Goal: Check status: Check status

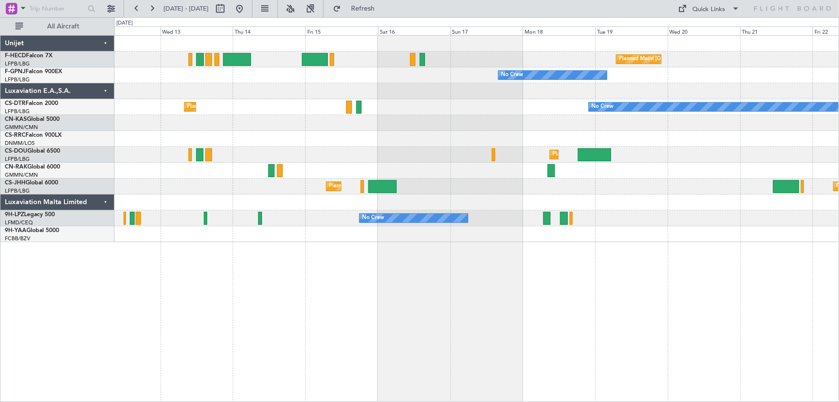
click at [349, 173] on div "Planned Maint [GEOGRAPHIC_DATA] ([GEOGRAPHIC_DATA]) No Crew No Crew Planned Mai…" at bounding box center [476, 139] width 725 height 206
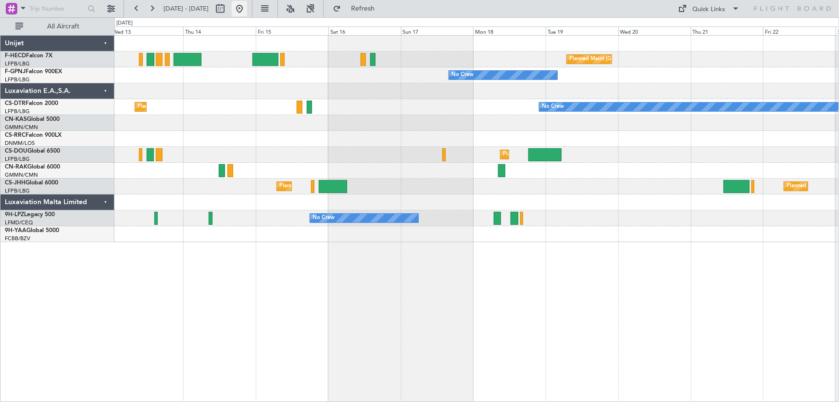
click at [247, 9] on button at bounding box center [239, 8] width 15 height 15
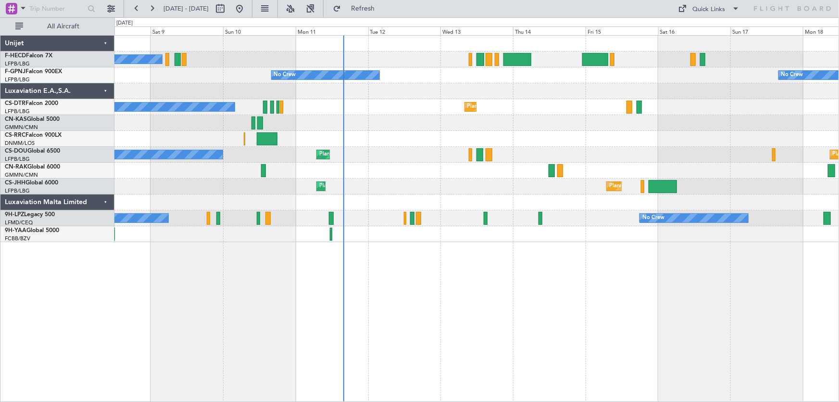
click at [356, 168] on div "No Crew Planned Maint [GEOGRAPHIC_DATA] ([GEOGRAPHIC_DATA]) No Crew No Crew No …" at bounding box center [476, 139] width 725 height 206
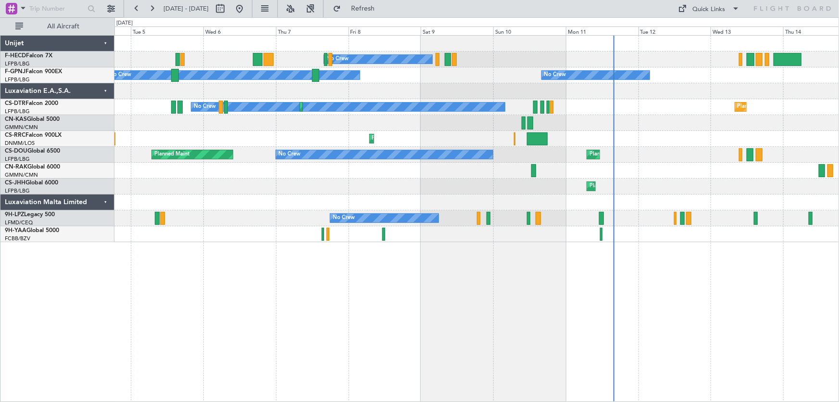
click at [576, 140] on div "No Crew No Crew No Crew No Crew Planned Maint Sofia No Crew Planned Maint Sofia…" at bounding box center [476, 139] width 725 height 206
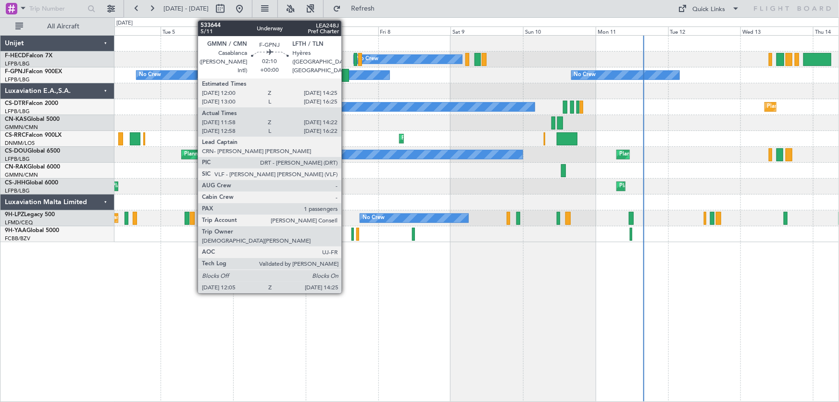
click at [346, 77] on div at bounding box center [345, 75] width 7 height 13
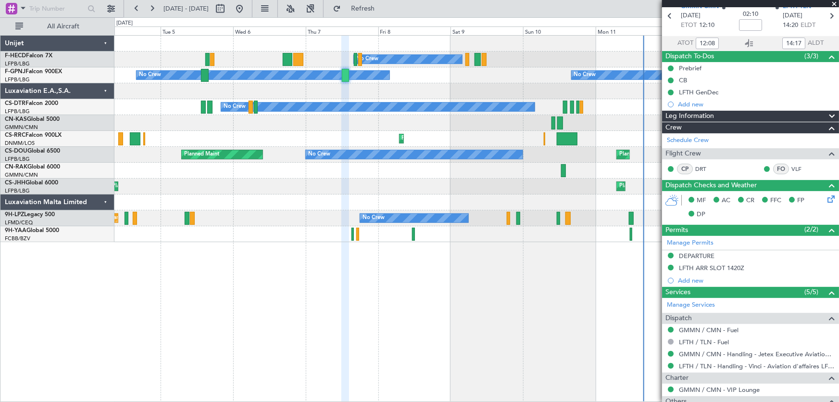
scroll to position [120, 0]
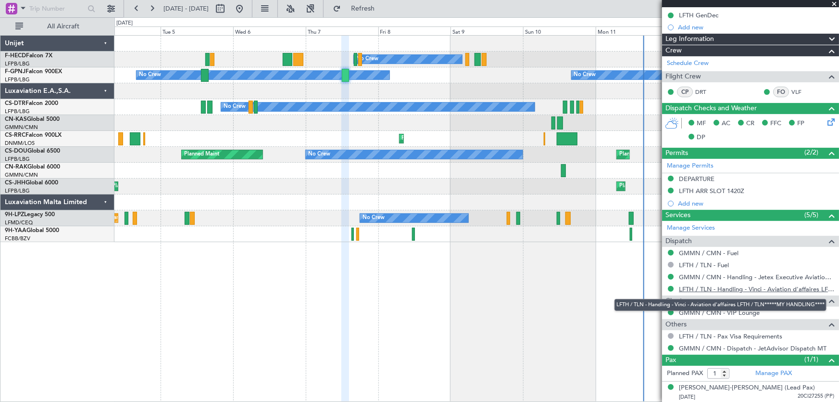
click at [757, 289] on link "LFTH / TLN - Handling - Vinci - Aviation d'affaires LFTH / TLN*****MY HANDLING*…" at bounding box center [756, 289] width 155 height 8
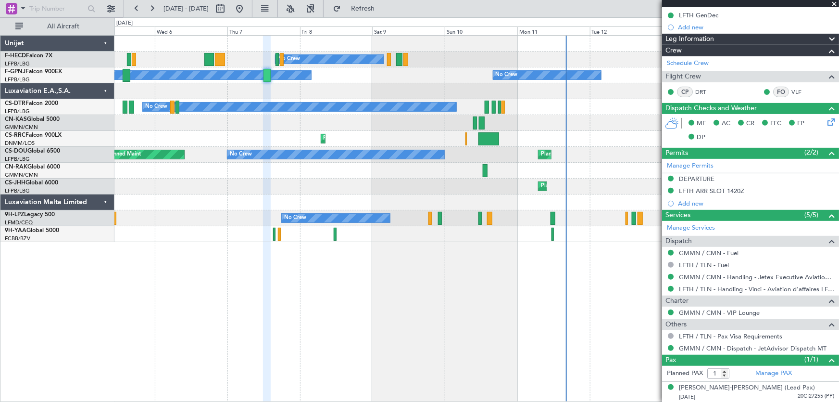
click at [317, 100] on div "No Crew No Crew No Crew No Crew No Crew Planned Maint Sofia No Crew Planned Mai…" at bounding box center [476, 139] width 725 height 206
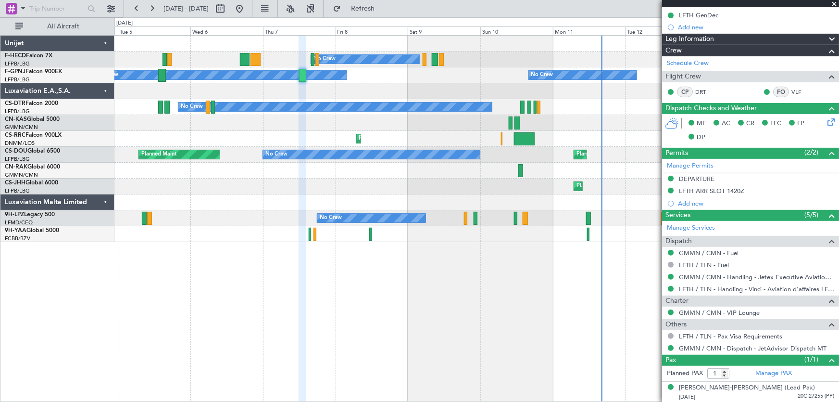
click at [454, 96] on div "No Crew No Crew No Crew No Crew Planned Maint Sofia No Crew Planned Maint Sofia…" at bounding box center [476, 139] width 725 height 206
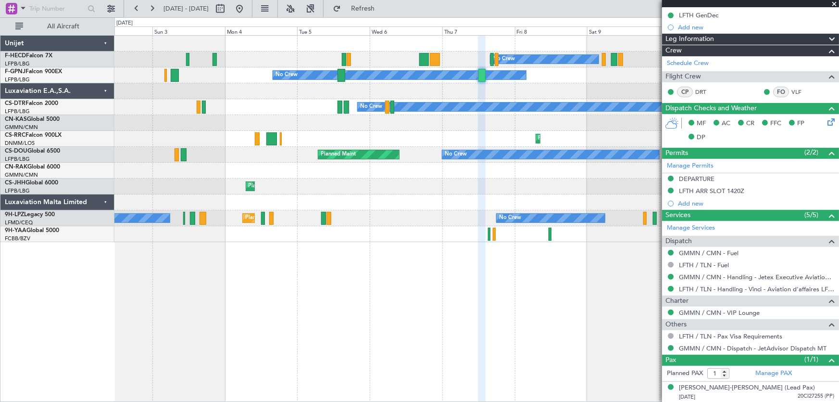
click at [405, 92] on div at bounding box center [476, 91] width 725 height 16
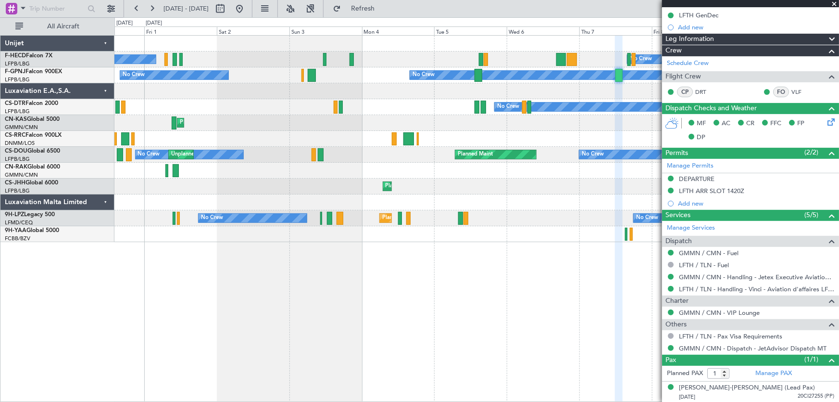
click at [375, 85] on div "No Crew No Crew Planned Maint [GEOGRAPHIC_DATA] ([GEOGRAPHIC_DATA]) No Crew No …" at bounding box center [476, 139] width 725 height 206
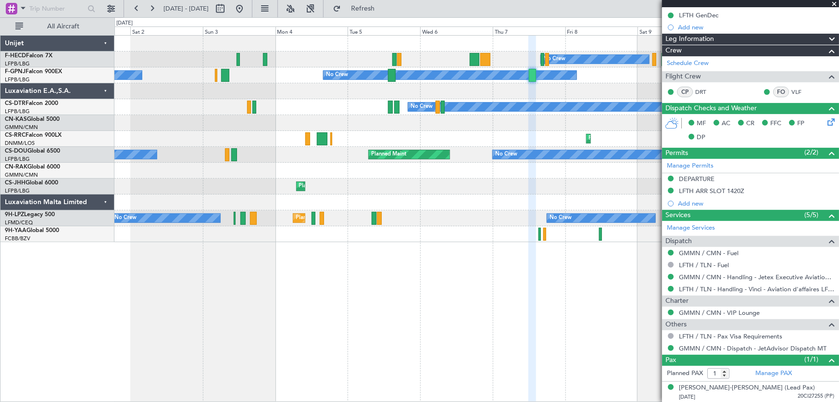
click at [337, 96] on div "No Crew No Crew Planned Maint [GEOGRAPHIC_DATA] ([GEOGRAPHIC_DATA]) No Crew No …" at bounding box center [476, 139] width 725 height 206
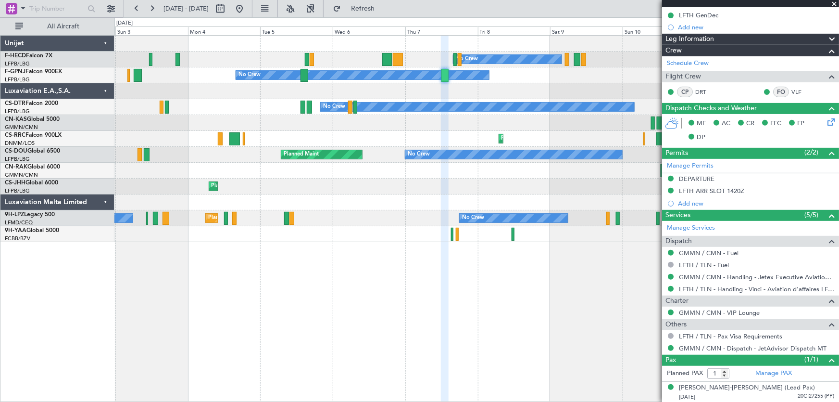
click at [458, 96] on div at bounding box center [476, 91] width 725 height 16
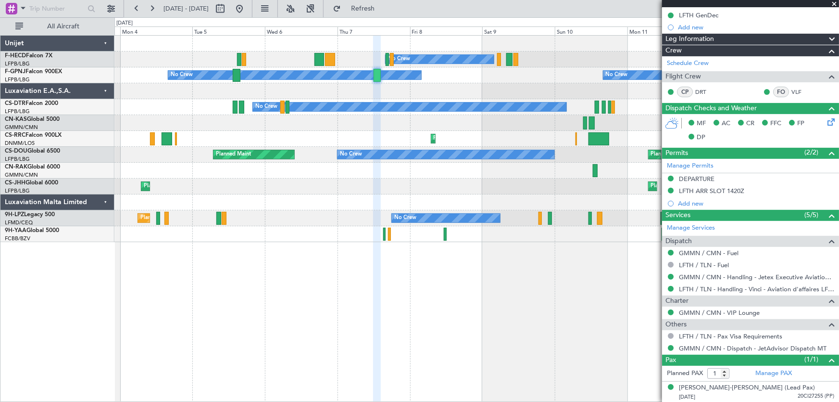
click at [440, 108] on div "No Crew No Crew No Crew No Crew No Crew Planned Maint Sofia No Crew Planned Mai…" at bounding box center [476, 139] width 725 height 206
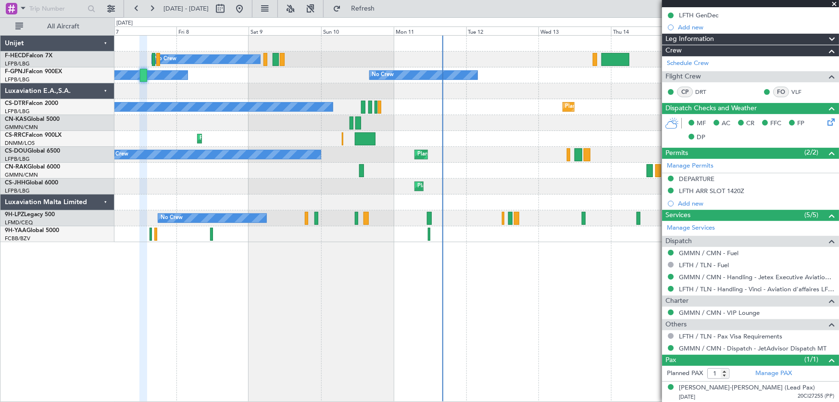
click at [476, 115] on div "No Crew Planned Maint [GEOGRAPHIC_DATA] ([GEOGRAPHIC_DATA]) No Crew No Crew No …" at bounding box center [476, 139] width 725 height 206
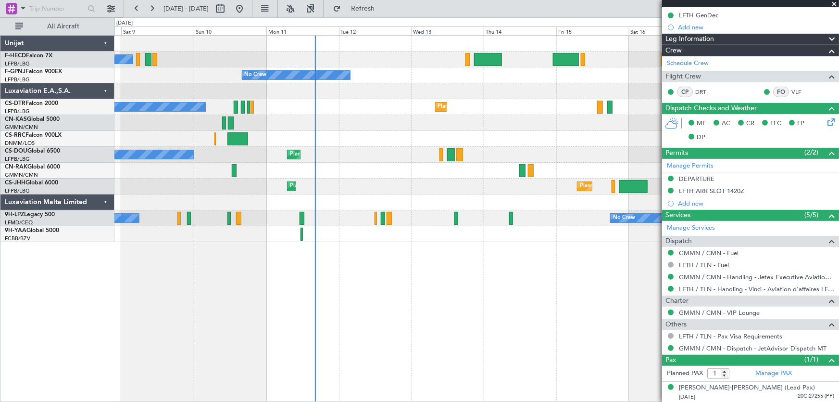
click at [479, 106] on div "No Crew Planned Maint Sofia Planned Maint Sofia No Crew" at bounding box center [476, 107] width 725 height 16
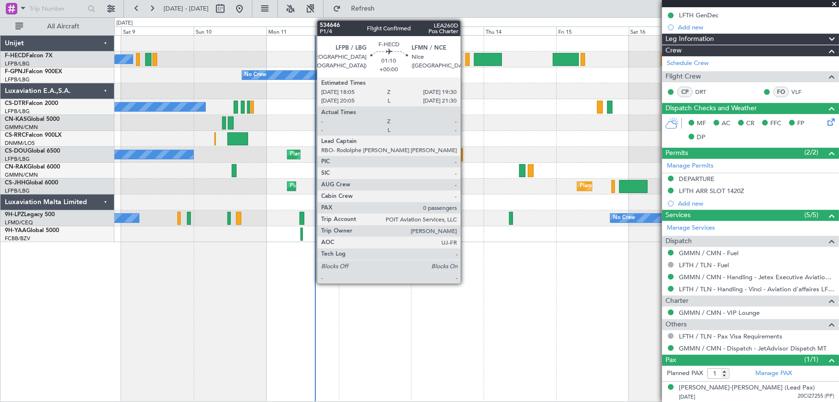
click at [466, 63] on div at bounding box center [468, 59] width 4 height 13
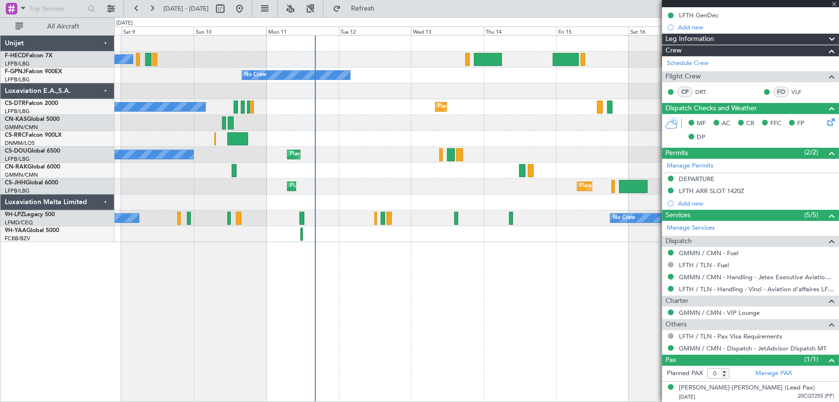
scroll to position [0, 0]
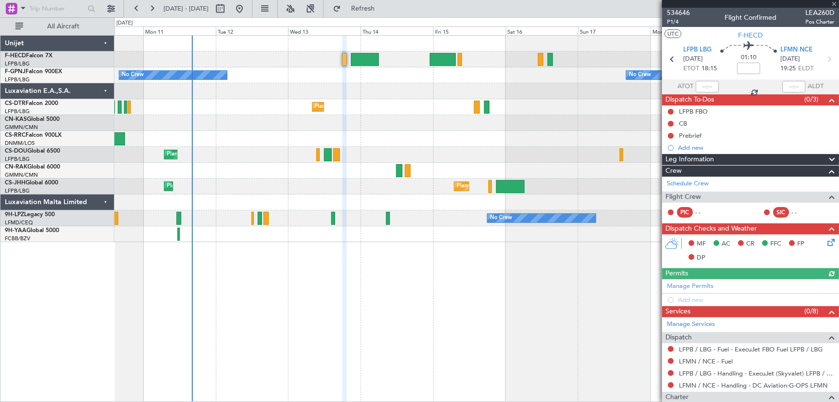
click at [465, 108] on div "Planned Maint [GEOGRAPHIC_DATA] ([GEOGRAPHIC_DATA]) No Crew No Crew No Crew No …" at bounding box center [476, 139] width 725 height 206
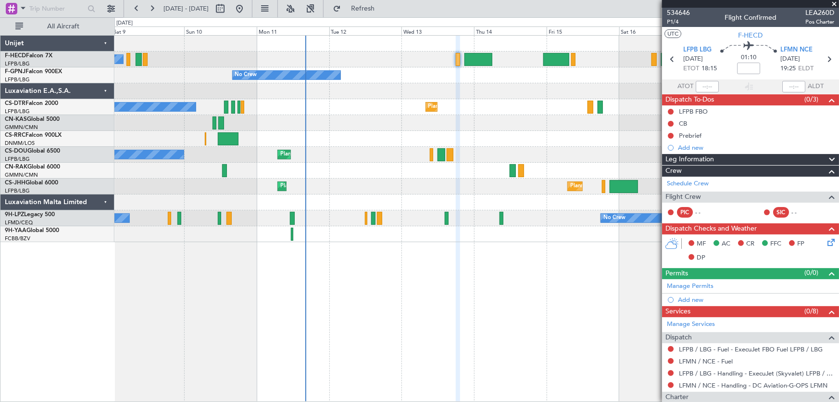
click at [478, 97] on div at bounding box center [476, 91] width 725 height 16
click at [247, 8] on button at bounding box center [239, 8] width 15 height 15
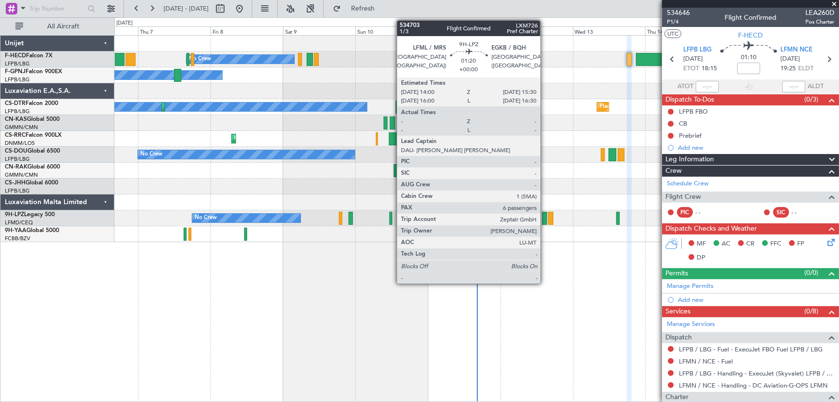
click at [545, 215] on div at bounding box center [545, 218] width 5 height 13
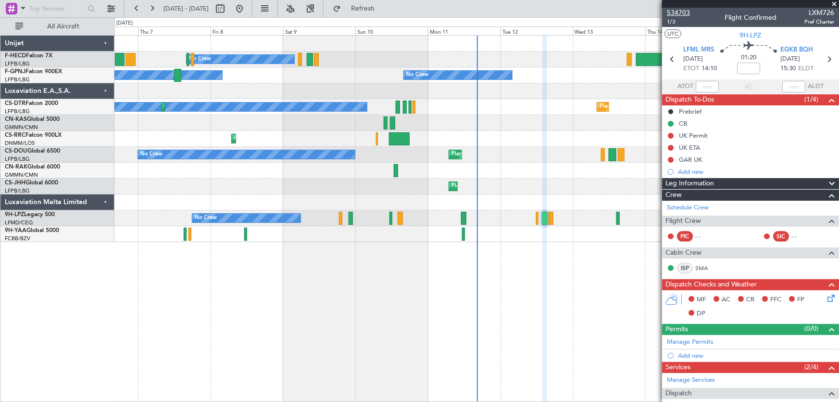
click at [685, 8] on span "534703" at bounding box center [678, 13] width 23 height 10
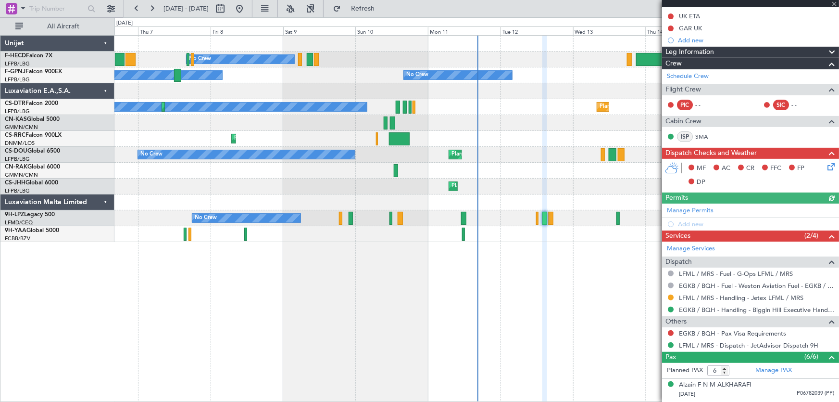
scroll to position [131, 0]
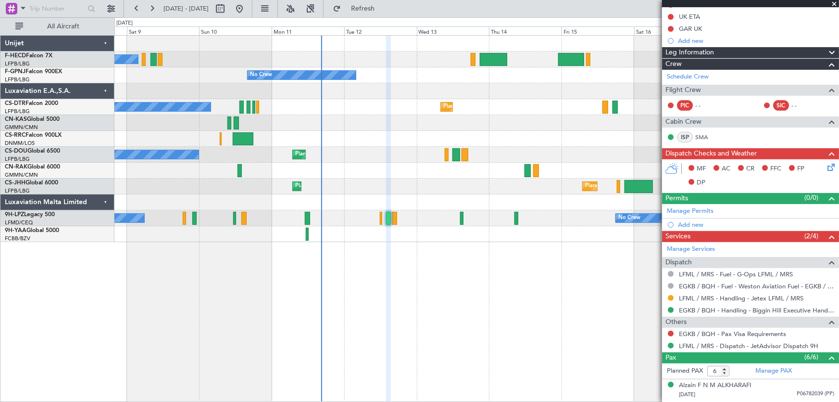
click at [322, 94] on div "No Crew Planned Maint [GEOGRAPHIC_DATA] ([GEOGRAPHIC_DATA]) No Crew No Crew No …" at bounding box center [476, 139] width 725 height 206
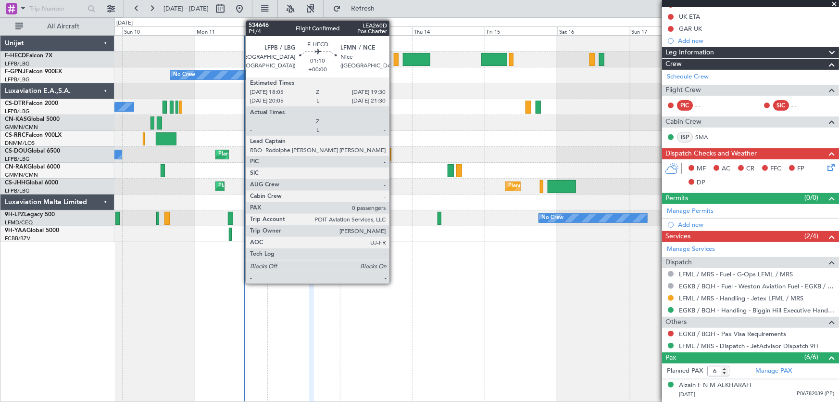
click at [394, 61] on div at bounding box center [396, 59] width 4 height 13
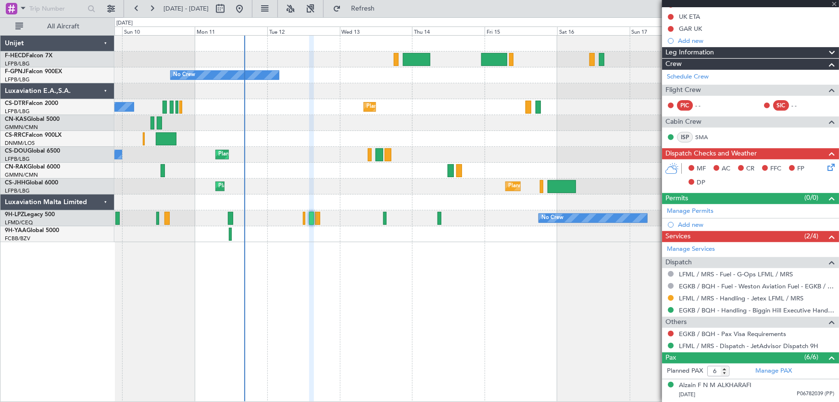
type input "0"
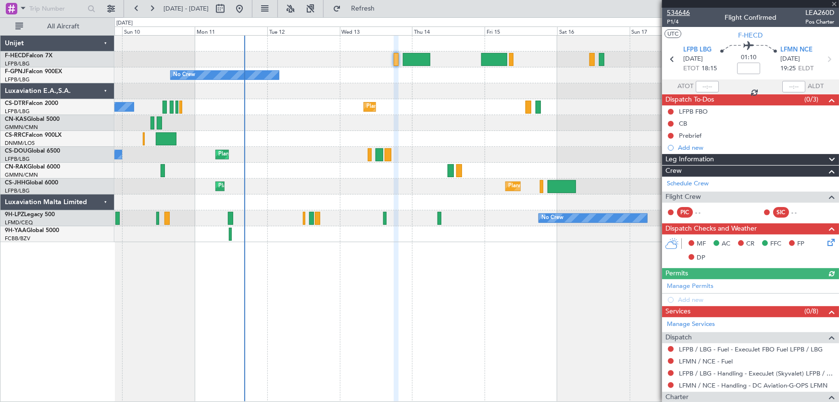
click at [684, 14] on span "534646" at bounding box center [678, 13] width 23 height 10
click at [247, 10] on button at bounding box center [239, 8] width 15 height 15
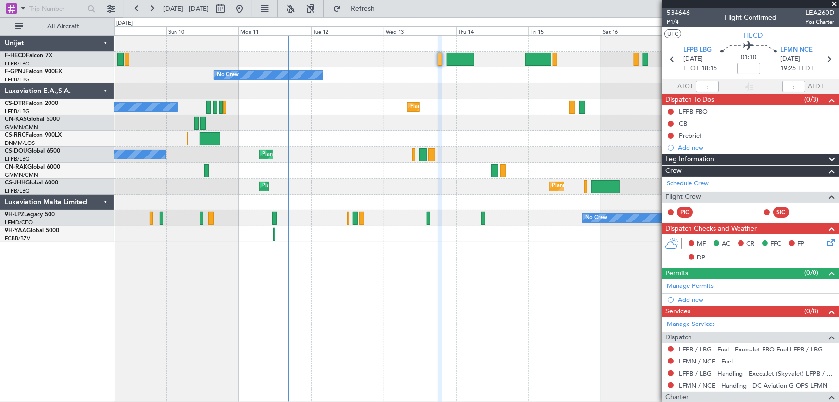
click at [364, 141] on div "Planned Maint [GEOGRAPHIC_DATA] ([GEOGRAPHIC_DATA]) No Crew No Crew No Crew No …" at bounding box center [476, 139] width 725 height 206
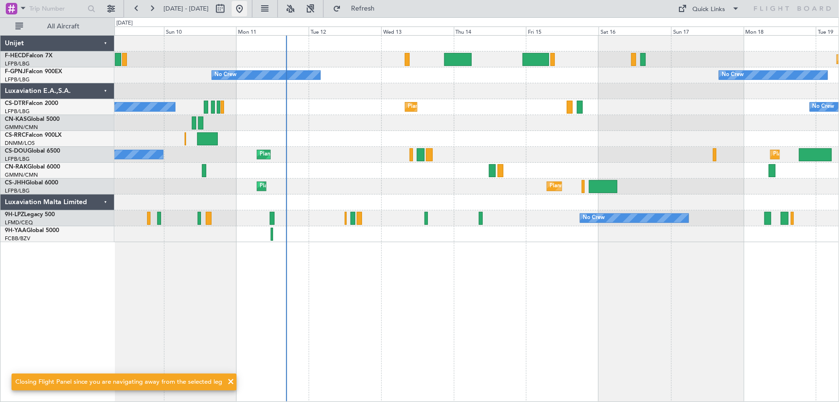
click at [247, 13] on button at bounding box center [239, 8] width 15 height 15
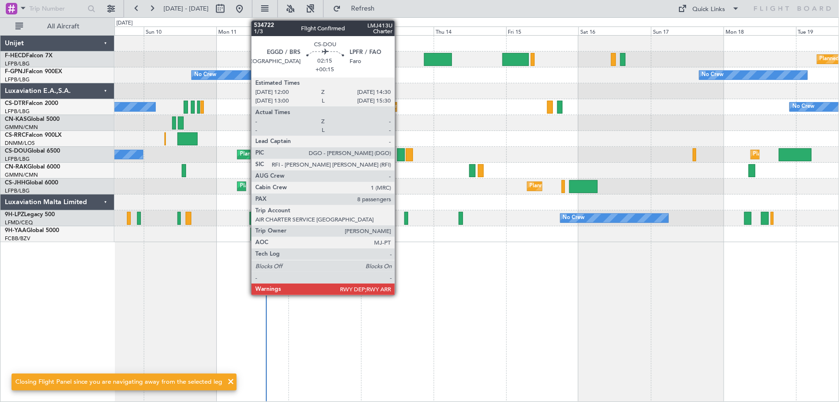
click at [399, 153] on div at bounding box center [401, 154] width 8 height 13
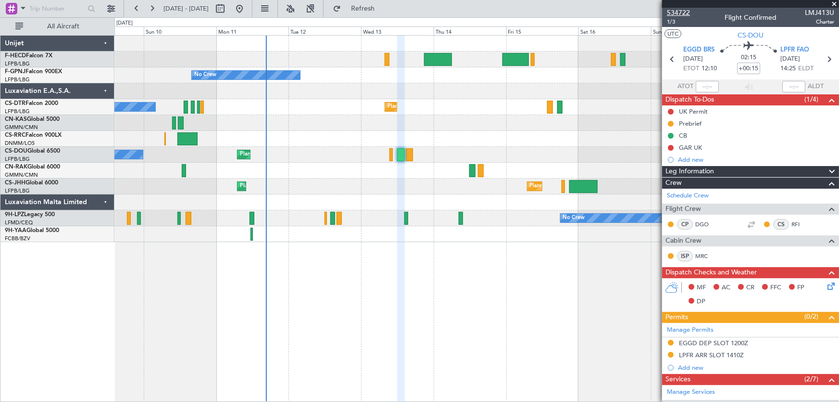
click at [679, 10] on span "534722" at bounding box center [678, 13] width 23 height 10
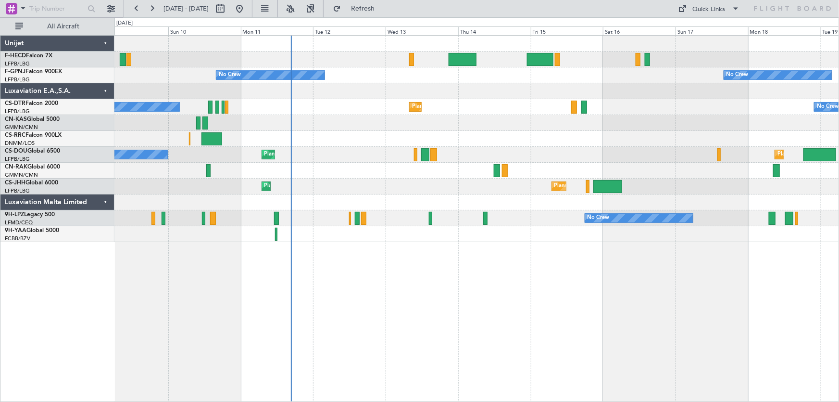
click at [315, 115] on div "No Crew Planned Maint Paris (Le Bourget) No Crew No Crew No Crew No Crew Planne…" at bounding box center [476, 139] width 725 height 206
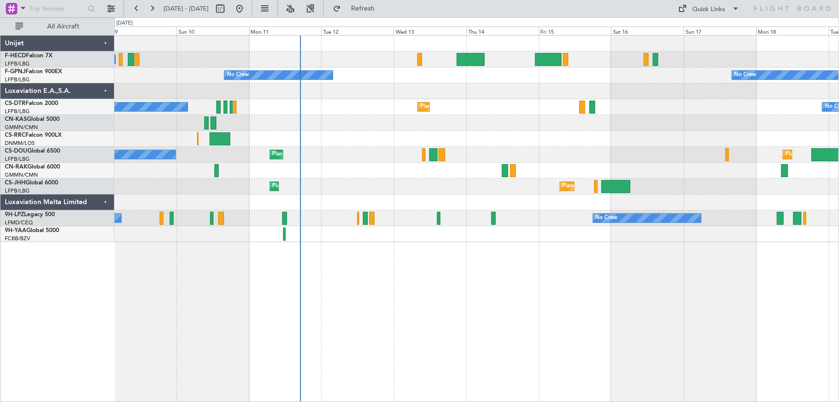
click at [598, 101] on div "No Crew Planned Maint Sofia No Crew Planned Maint Sofia" at bounding box center [476, 107] width 725 height 16
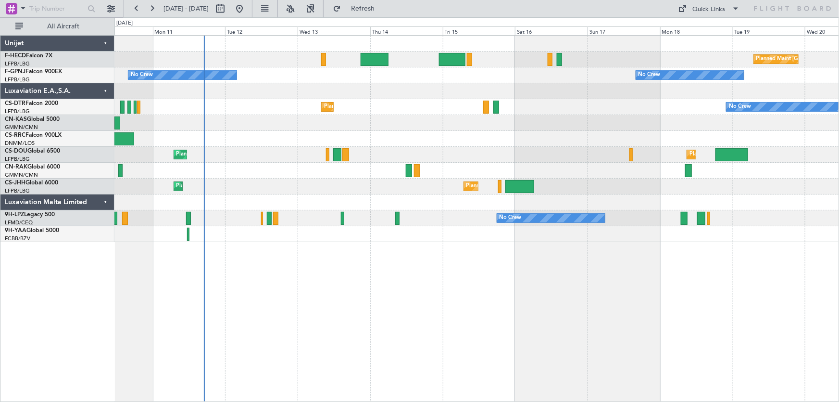
click at [362, 176] on div "Planned Maint Paris (Le Bourget) No Crew No Crew No Crew No Crew No Crew Planne…" at bounding box center [476, 139] width 725 height 206
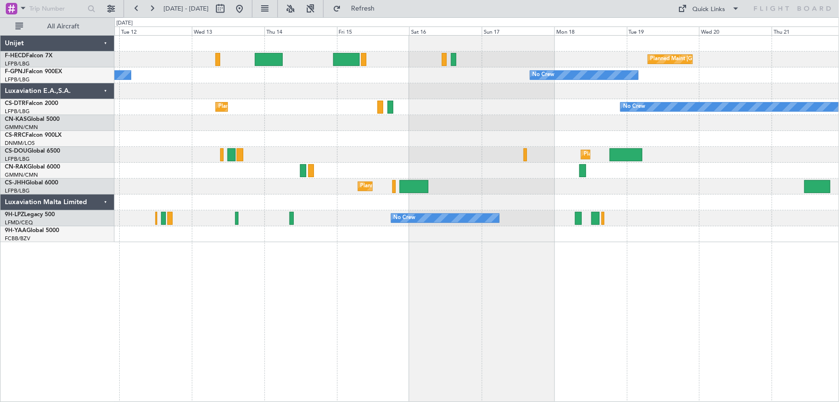
click at [486, 144] on div "Planned Maint Paris (Le Bourget) No Crew No Crew No Crew Planned Maint Sofia No…" at bounding box center [476, 139] width 725 height 206
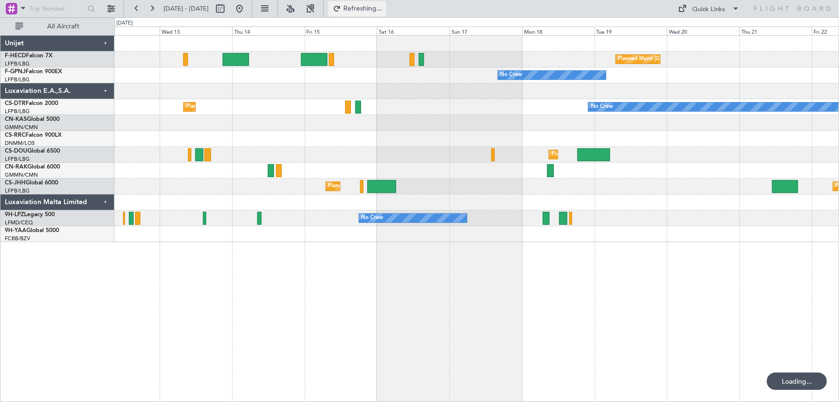
click at [383, 10] on span "Refreshing..." at bounding box center [363, 8] width 40 height 7
click at [247, 8] on button at bounding box center [239, 8] width 15 height 15
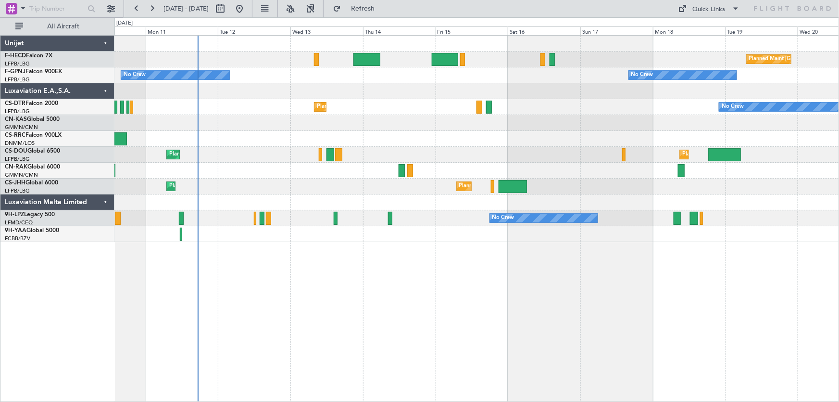
click at [223, 123] on div "Planned Maint Paris (Le Bourget) No Crew No Crew No Crew No Crew Planned Maint …" at bounding box center [476, 139] width 725 height 206
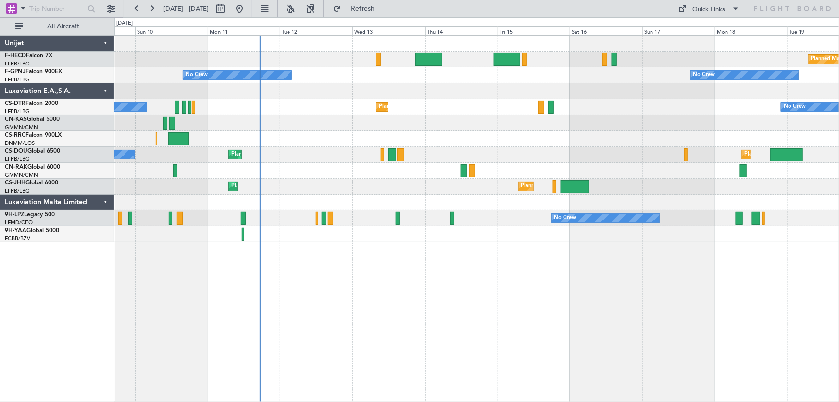
click at [308, 159] on div "Planned Maint London (Luton) Planned Maint Paris (Le Bourget) No Crew" at bounding box center [476, 155] width 725 height 16
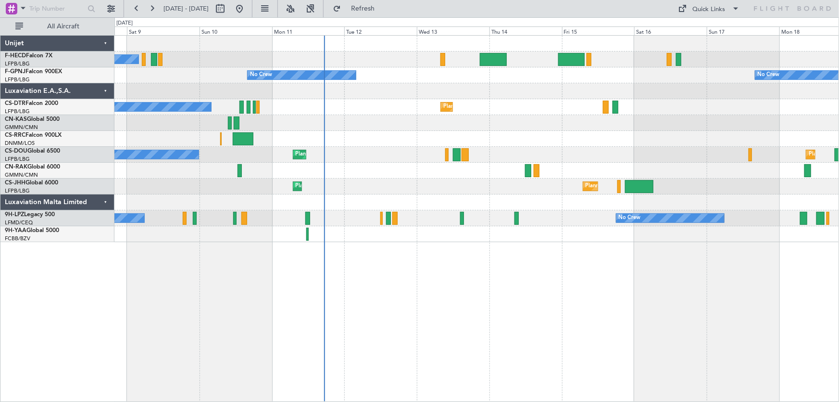
click at [257, 167] on div at bounding box center [476, 171] width 725 height 16
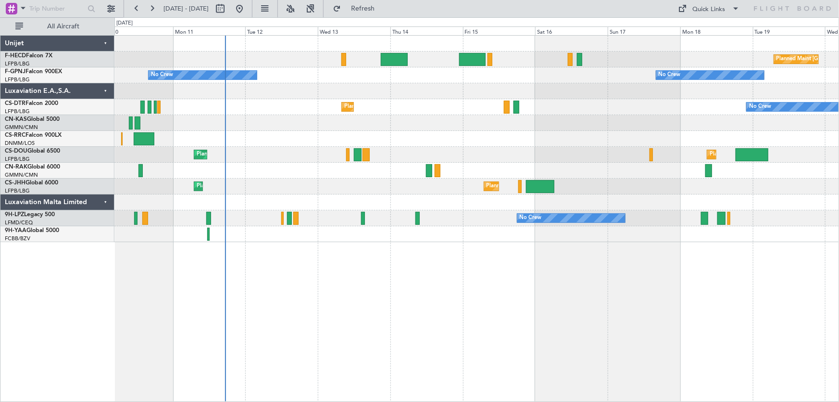
click at [335, 202] on div "Planned Maint [GEOGRAPHIC_DATA] ([GEOGRAPHIC_DATA]) No Crew No Crew No Crew No …" at bounding box center [476, 139] width 725 height 206
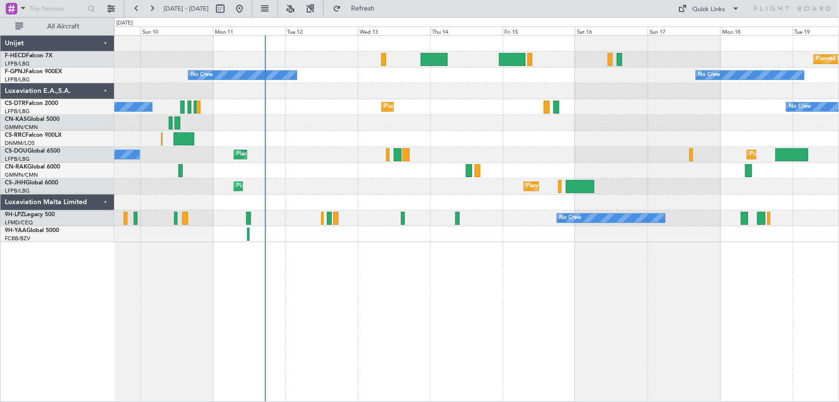
click at [414, 248] on div "Planned Maint Paris (Le Bourget) No Crew No Crew No Crew No Crew Planned Maint …" at bounding box center [476, 218] width 725 height 367
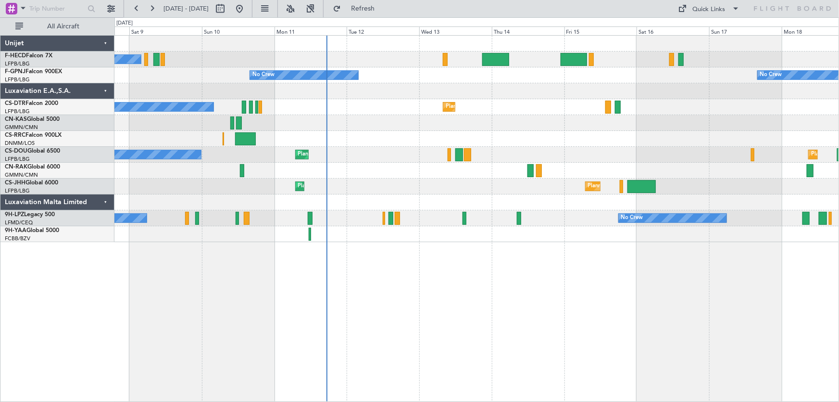
click at [225, 197] on div at bounding box center [476, 202] width 725 height 16
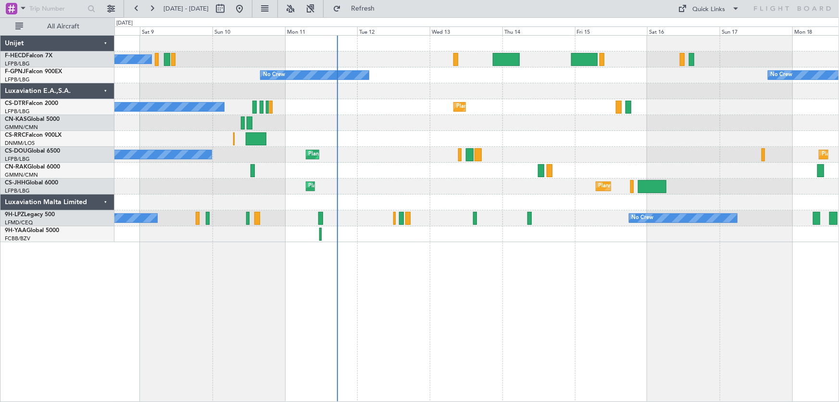
click at [463, 125] on div "No Crew Planned Maint Paris (Le Bourget) No Crew No Crew No Crew No Crew Planne…" at bounding box center [476, 139] width 725 height 206
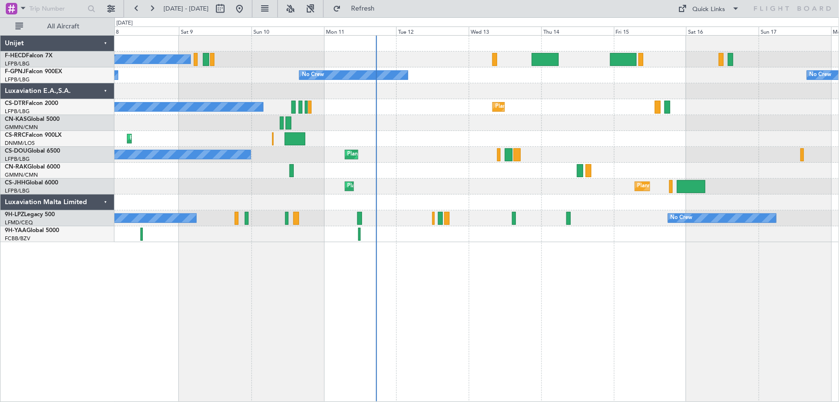
click at [278, 123] on div "No Crew Planned Maint [GEOGRAPHIC_DATA] ([GEOGRAPHIC_DATA]) No Crew No Crew No …" at bounding box center [476, 139] width 725 height 206
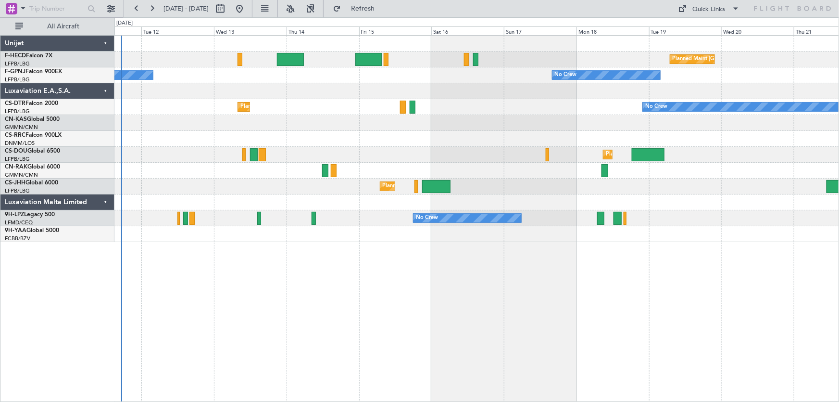
click at [313, 164] on div "Planned Maint Paris (Le Bourget) No Crew No Crew No Crew Planned Maint Sofia No…" at bounding box center [476, 139] width 725 height 206
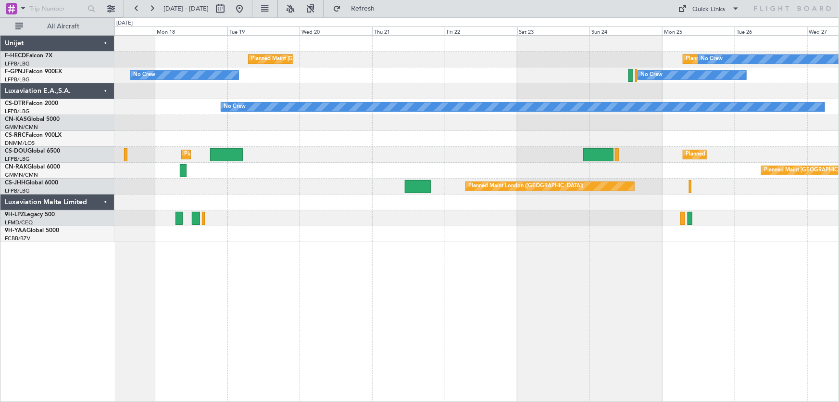
click at [334, 204] on div "Planned Maint Paris (Le Bourget) Planned Maint Paris (Le Bourget) No Crew No Cr…" at bounding box center [476, 139] width 725 height 206
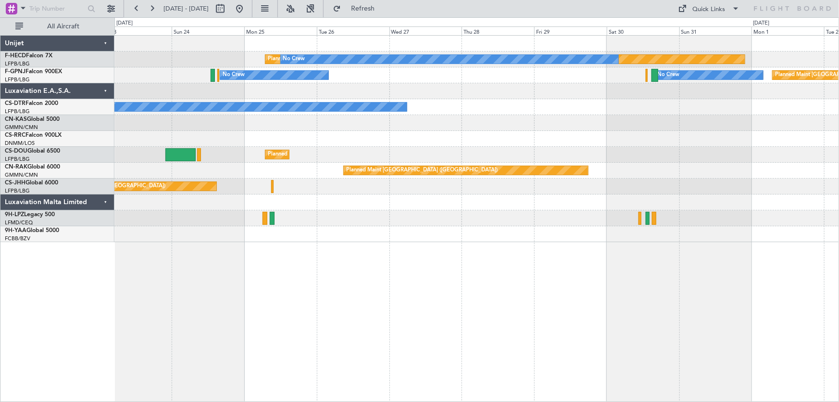
click at [277, 114] on div "Planned Maint Paris (Le Bourget) No Crew No Crew No Crew Planned Maint Paris (L…" at bounding box center [476, 139] width 725 height 206
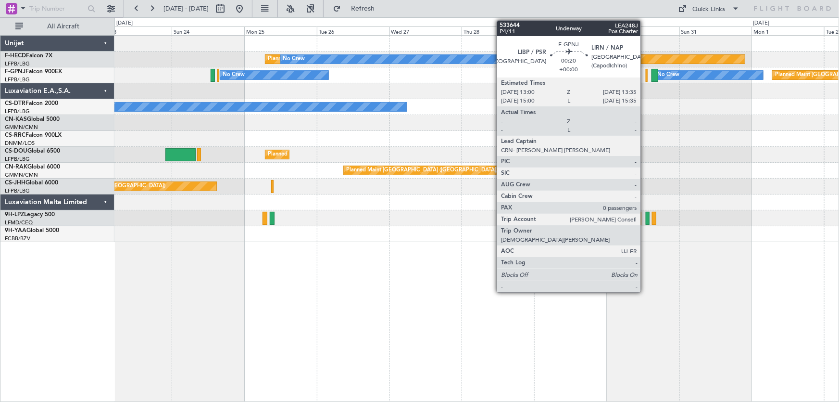
click at [645, 78] on div "No Crew Planned Maint Paris (Le Bourget) No Crew" at bounding box center [476, 75] width 725 height 16
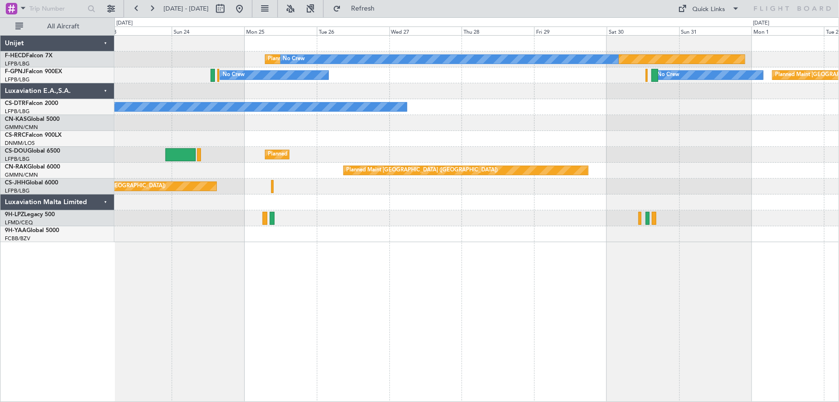
drag, startPoint x: 266, startPoint y: 7, endPoint x: 292, endPoint y: 35, distance: 38.5
click at [247, 7] on button at bounding box center [239, 8] width 15 height 15
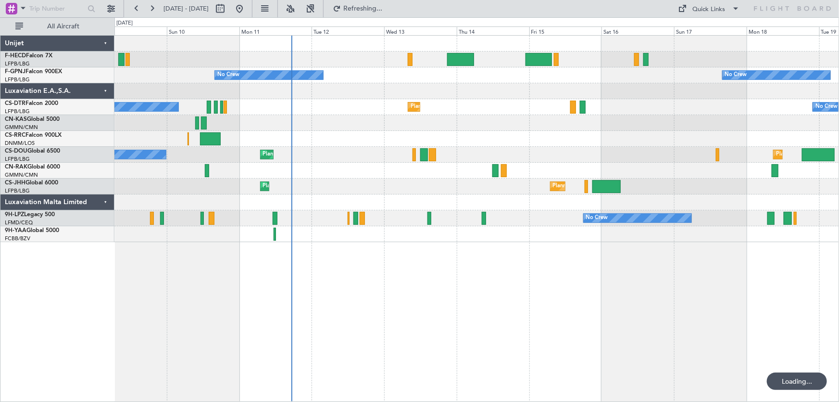
click at [352, 128] on div "No Crew Planned Maint Paris (Le Bourget) No Crew No Crew Planned Maint Sofia No…" at bounding box center [476, 139] width 725 height 206
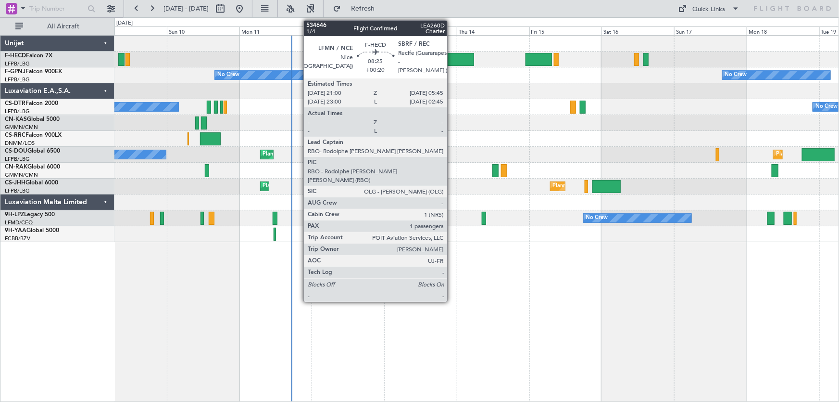
click at [452, 57] on div at bounding box center [460, 59] width 26 height 13
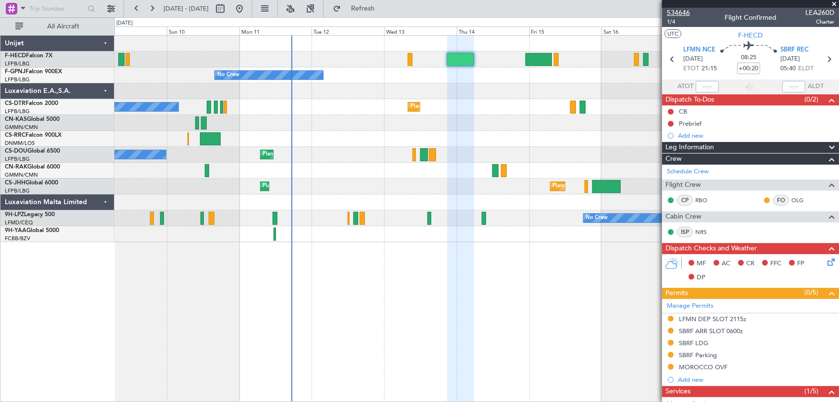
click at [678, 9] on span "534646" at bounding box center [678, 13] width 23 height 10
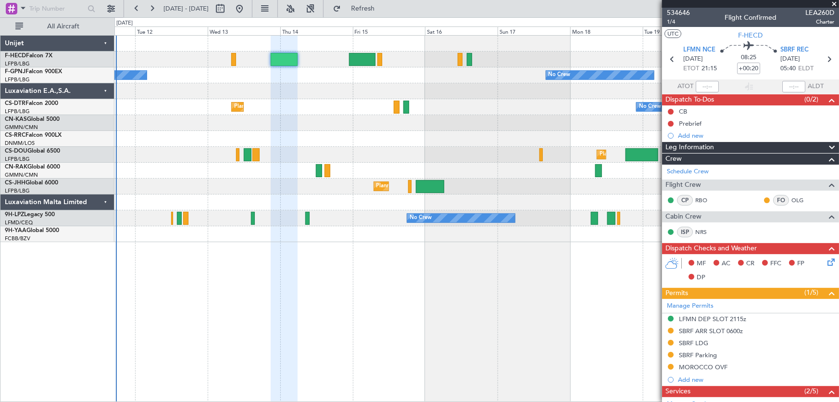
click at [249, 209] on div at bounding box center [476, 202] width 725 height 16
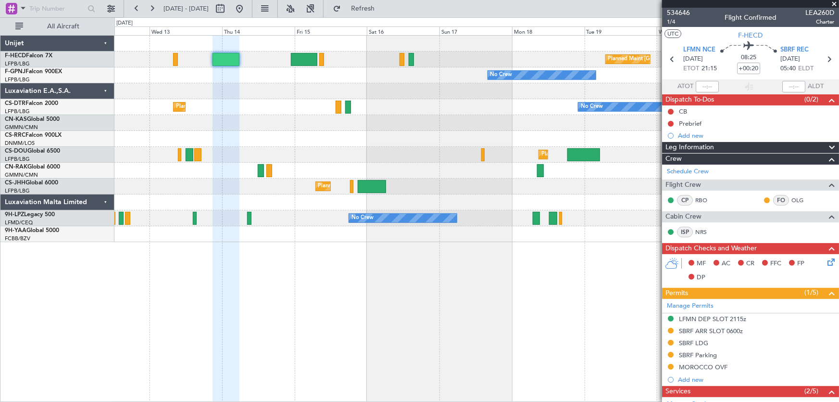
click at [424, 103] on div "Planned Maint Paris (Le Bourget) No Crew No Crew No Crew No Crew Planned Maint …" at bounding box center [476, 139] width 725 height 206
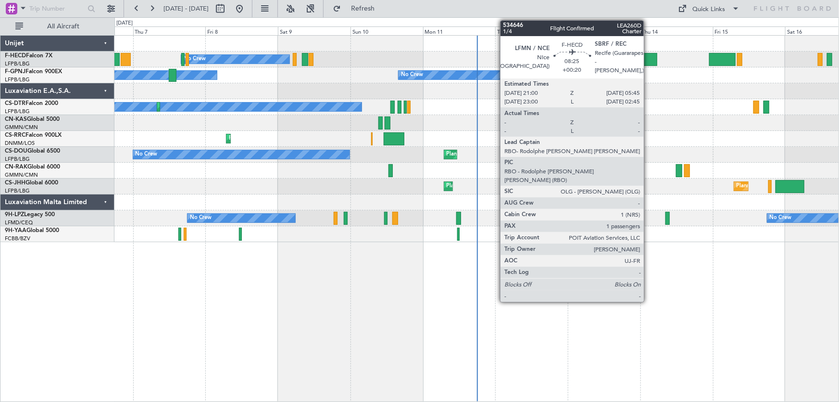
click at [648, 61] on div at bounding box center [644, 59] width 26 height 13
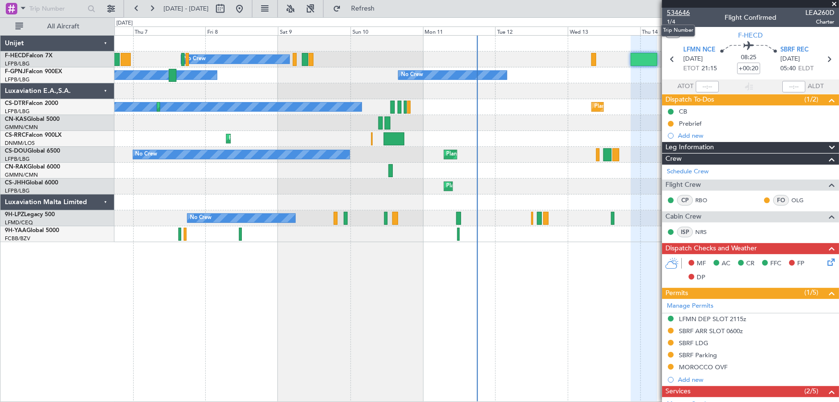
click at [683, 15] on span "534646" at bounding box center [678, 13] width 23 height 10
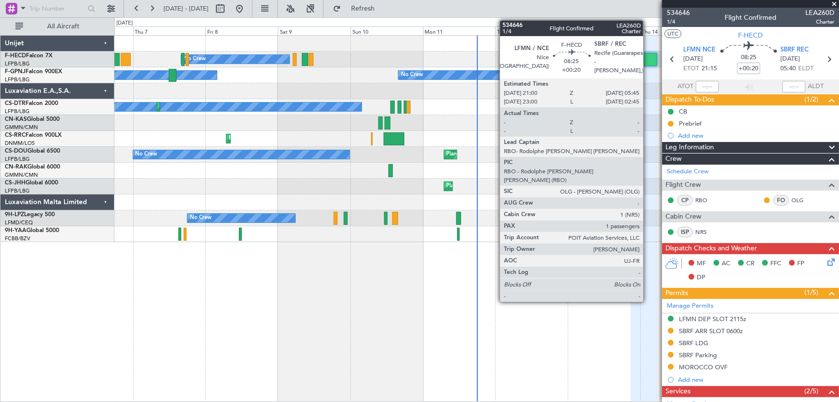
click at [648, 61] on div at bounding box center [644, 59] width 26 height 13
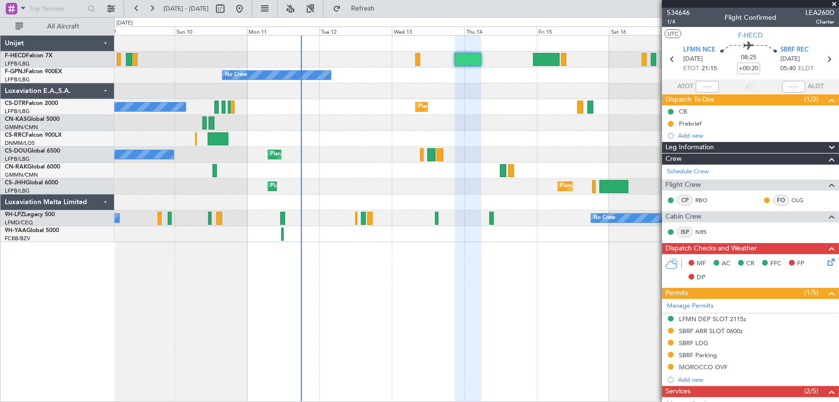
click at [229, 141] on div "No Crew Planned Maint Paris (Le Bourget) No Crew No Crew No Crew Planned Maint …" at bounding box center [476, 139] width 725 height 206
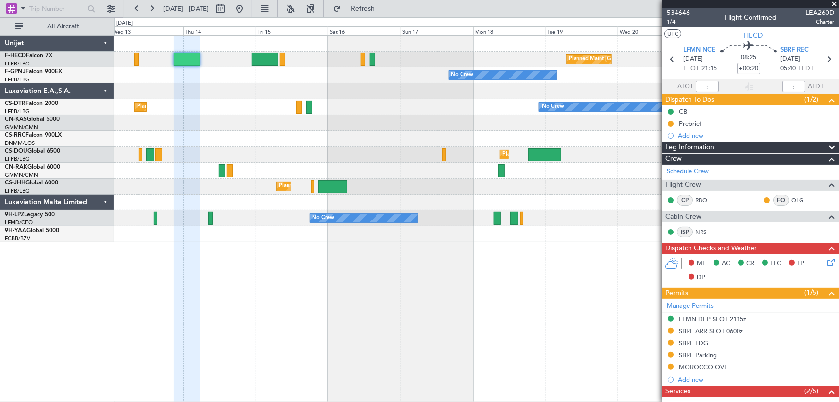
click at [275, 136] on div "Planned Maint Paris (Le Bourget) No Crew No Crew Planned Maint Sofia No Crew Pl…" at bounding box center [476, 139] width 725 height 206
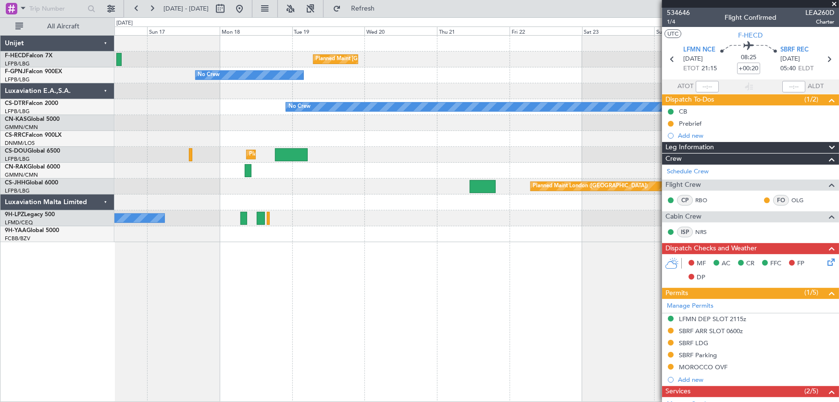
click at [299, 140] on div at bounding box center [476, 139] width 725 height 16
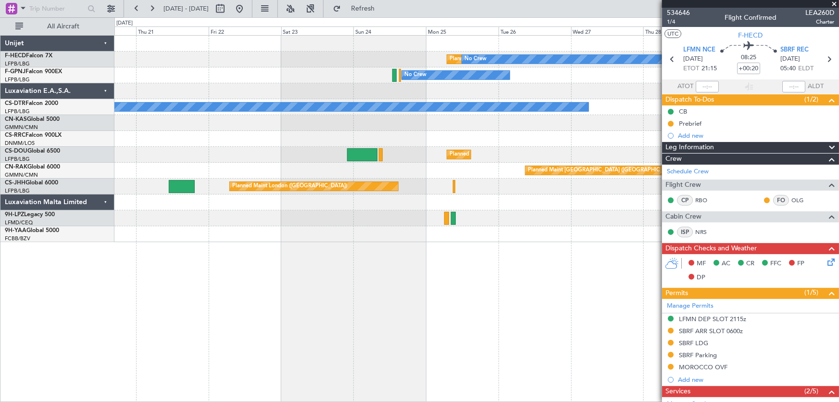
click at [283, 139] on div at bounding box center [476, 139] width 725 height 16
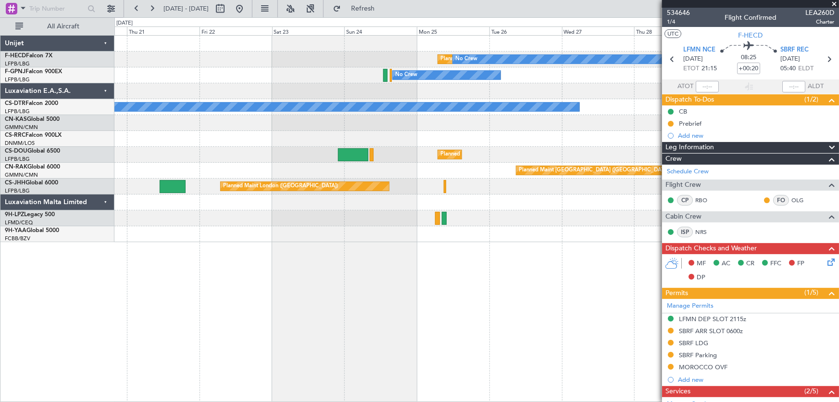
click at [337, 137] on div at bounding box center [476, 139] width 725 height 16
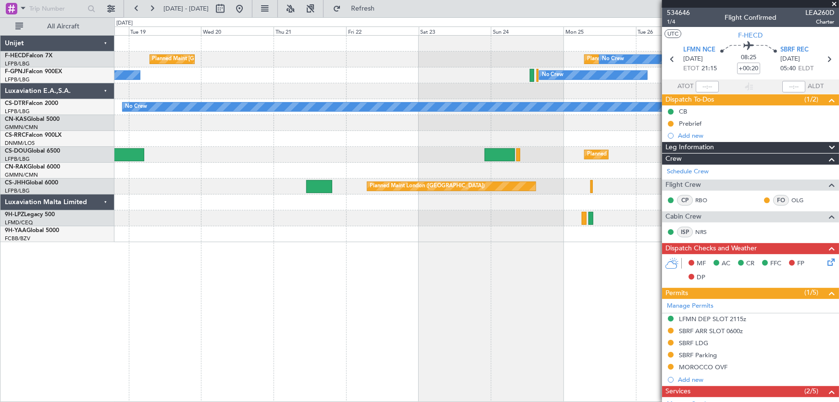
click at [387, 140] on div at bounding box center [476, 139] width 725 height 16
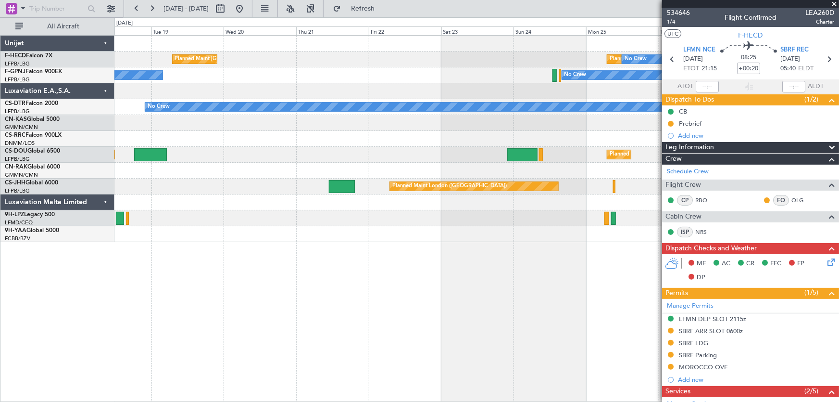
click at [343, 145] on div at bounding box center [476, 139] width 725 height 16
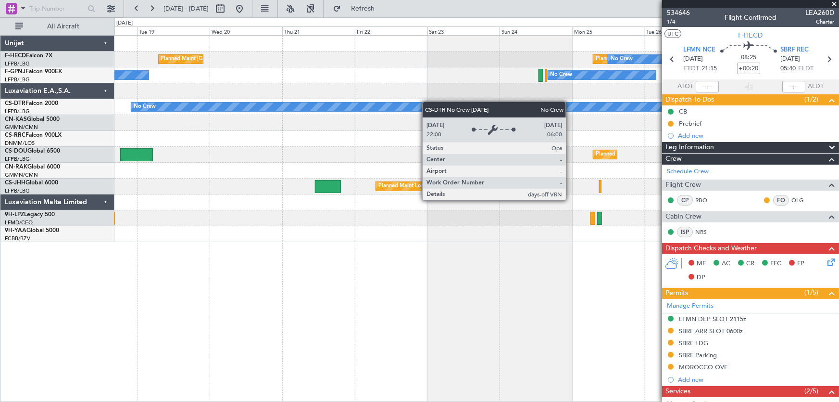
click at [494, 95] on div at bounding box center [476, 91] width 725 height 16
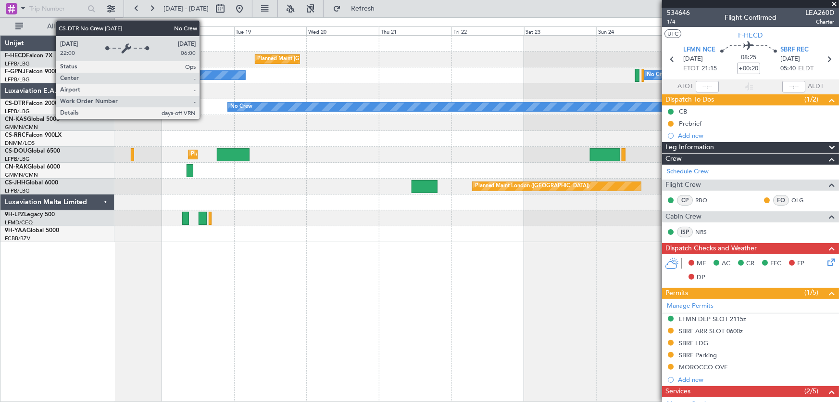
click at [313, 105] on div "No Crew" at bounding box center [530, 106] width 604 height 9
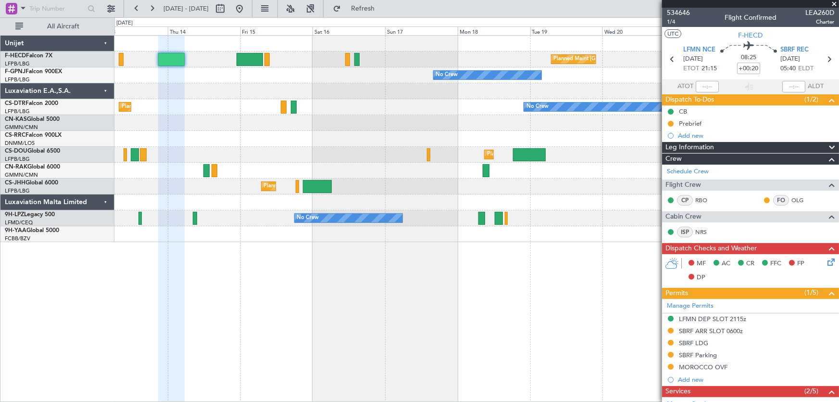
click at [316, 119] on div "Planned Maint Paris (Le Bourget) Planned Maint Paris (Le Bourget) No Crew No Cr…" at bounding box center [419, 209] width 839 height 384
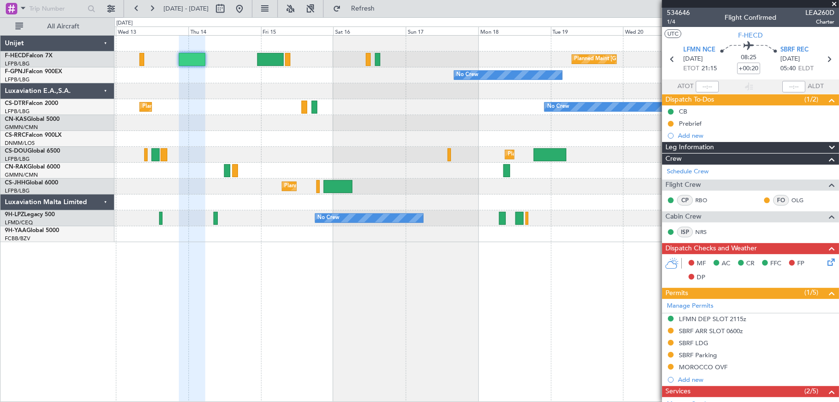
click at [271, 125] on div at bounding box center [476, 123] width 725 height 16
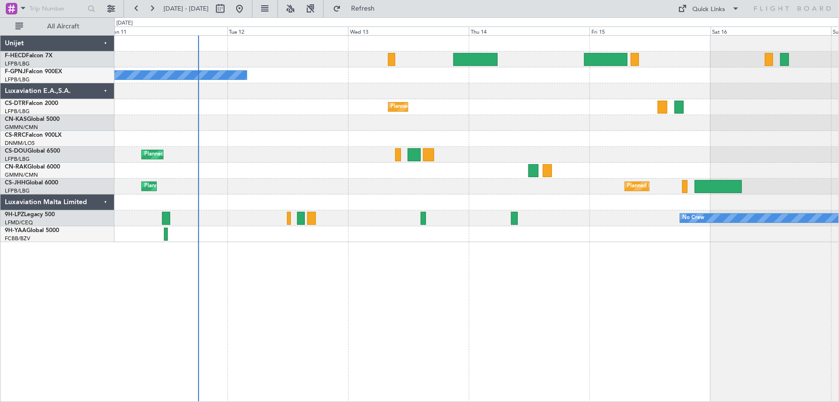
click at [335, 91] on div "No Crew No Crew Planned Maint Sofia No Crew Planned Maint Paris (Le Bourget) Pl…" at bounding box center [476, 139] width 725 height 206
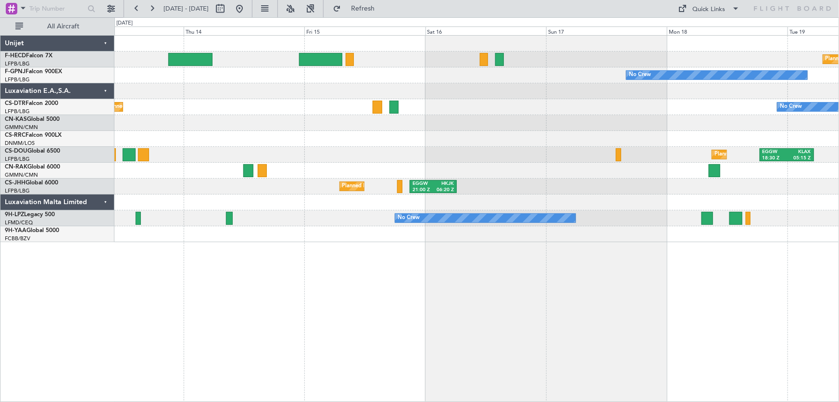
click at [433, 120] on div "Planned Maint Paris (Le Bourget) No Crew No Crew Planned Maint Sofia No Crew Pl…" at bounding box center [476, 139] width 725 height 206
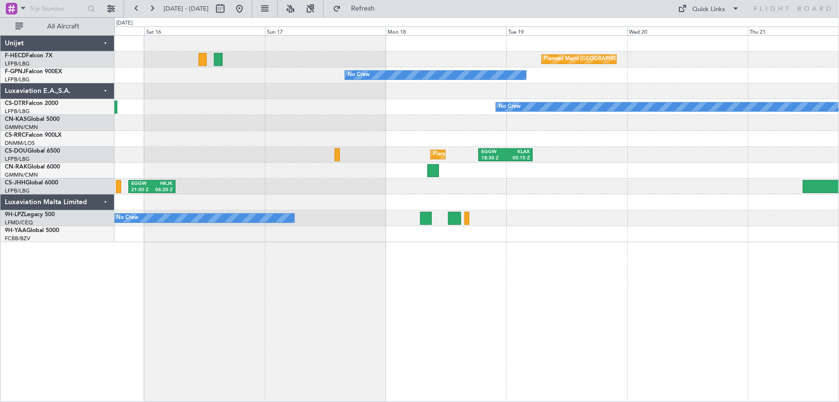
click at [443, 124] on div "Planned Maint Paris (Le Bourget) No Crew No Crew Planned Maint London (Luton) E…" at bounding box center [476, 139] width 725 height 206
